Goal: Navigation & Orientation: Find specific page/section

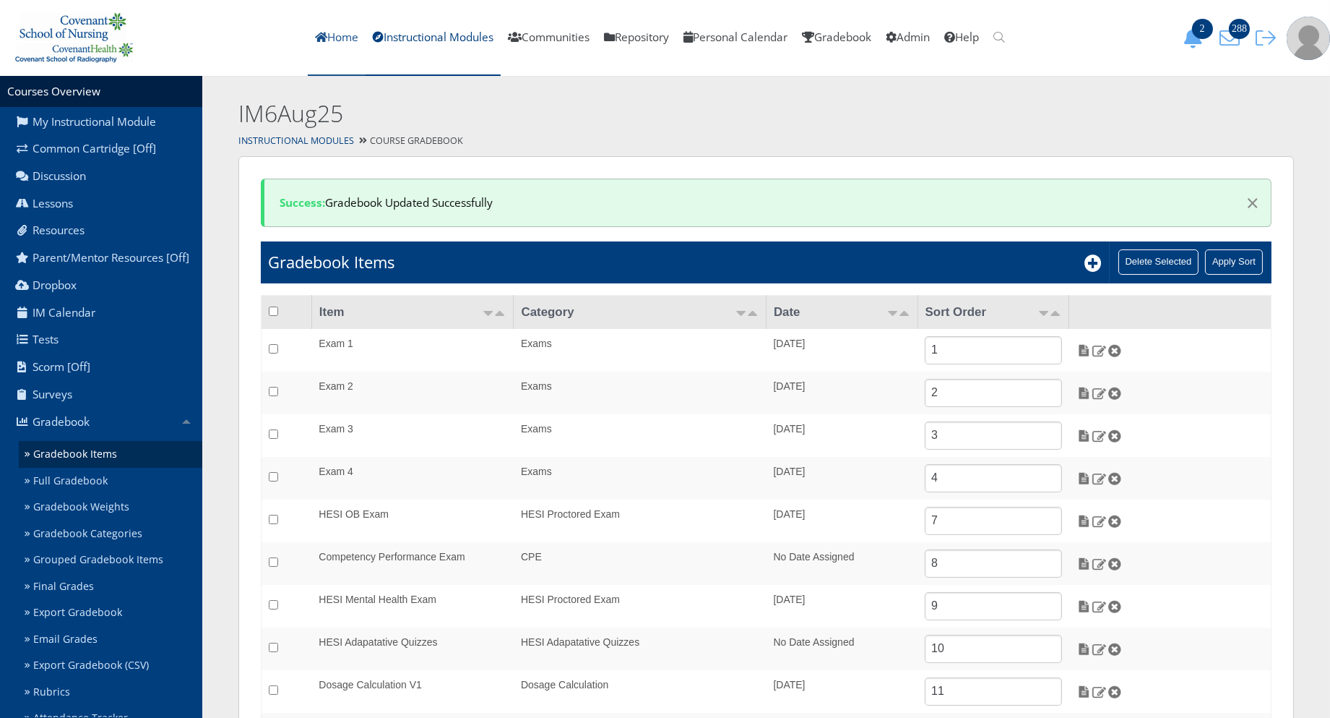
click at [325, 42] on link "Home" at bounding box center [337, 38] width 58 height 76
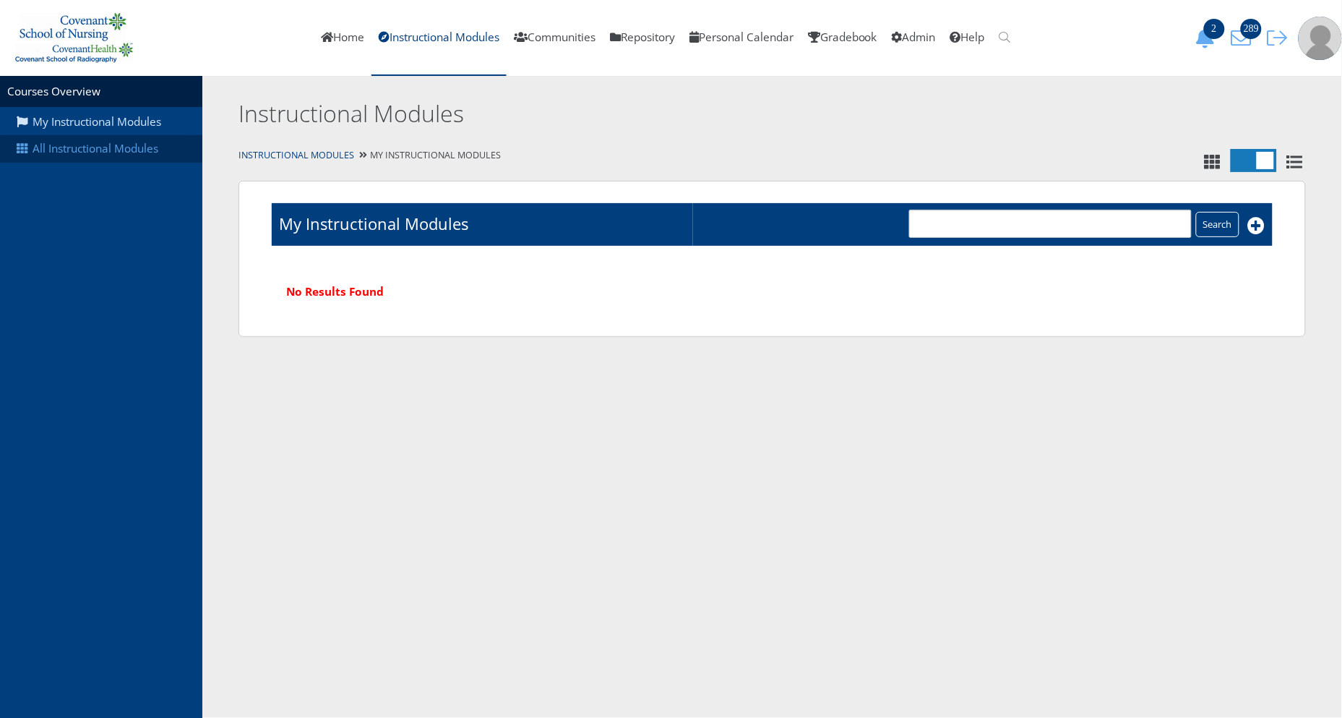
click at [79, 150] on link "All Instructional Modules" at bounding box center [101, 148] width 202 height 27
